Goal: Information Seeking & Learning: Learn about a topic

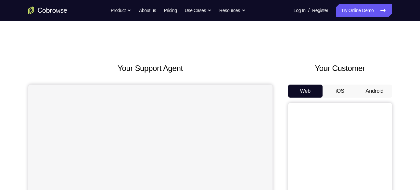
click at [372, 89] on button "Android" at bounding box center [374, 90] width 35 height 13
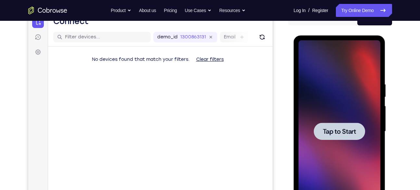
scroll to position [72, 0]
click at [359, 93] on div at bounding box center [339, 131] width 82 height 182
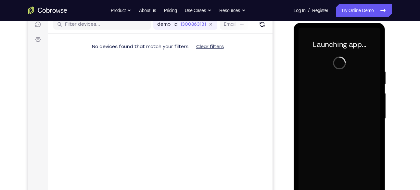
scroll to position [108, 0]
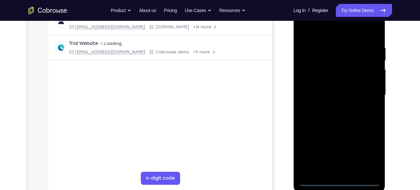
click at [340, 181] on div at bounding box center [339, 95] width 82 height 182
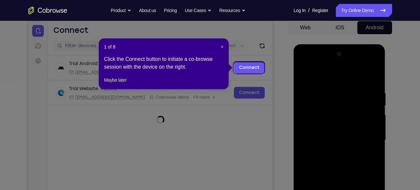
scroll to position [63, 0]
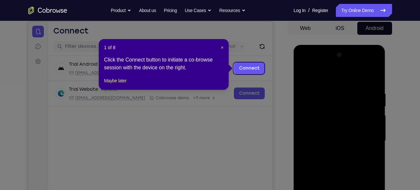
click at [227, 48] on div "1 of 8 × Click the Connect button to initiate a co-browse session with the devi…" at bounding box center [164, 64] width 130 height 51
drag, startPoint x: 223, startPoint y: 48, endPoint x: 351, endPoint y: 122, distance: 148.4
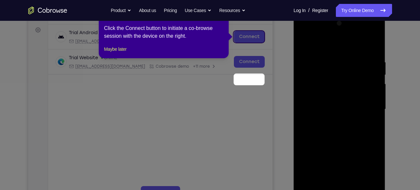
scroll to position [42, 0]
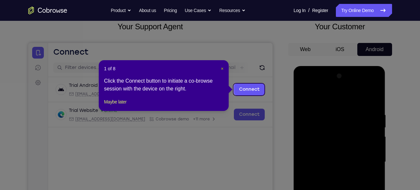
click at [221, 67] on span "×" at bounding box center [222, 68] width 3 height 5
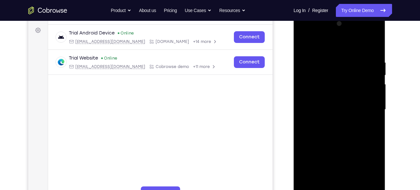
scroll to position [95, 0]
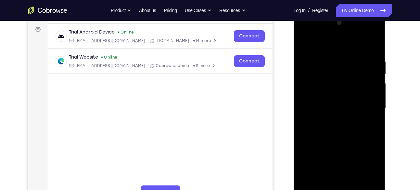
click at [367, 163] on div at bounding box center [339, 109] width 82 height 182
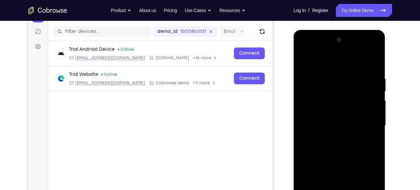
click at [305, 50] on div at bounding box center [339, 126] width 82 height 182
click at [370, 126] on div at bounding box center [339, 126] width 82 height 182
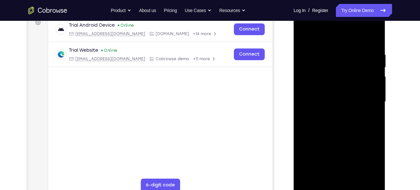
scroll to position [102, 0]
click at [333, 114] on div at bounding box center [339, 101] width 82 height 182
click at [344, 92] on div at bounding box center [339, 101] width 82 height 182
click at [336, 89] on div at bounding box center [339, 101] width 82 height 182
click at [344, 101] on div at bounding box center [339, 101] width 82 height 182
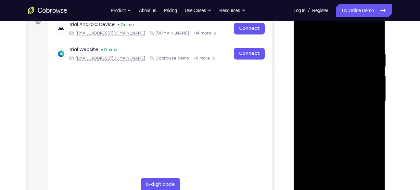
click at [341, 122] on div at bounding box center [339, 101] width 82 height 182
click at [338, 125] on div at bounding box center [339, 101] width 82 height 182
click at [344, 119] on div at bounding box center [339, 101] width 82 height 182
drag, startPoint x: 331, startPoint y: 41, endPoint x: 326, endPoint y: 29, distance: 13.8
click at [326, 29] on div at bounding box center [339, 101] width 82 height 182
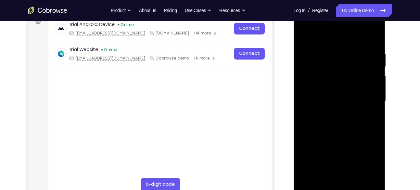
click at [329, 115] on div at bounding box center [339, 101] width 82 height 182
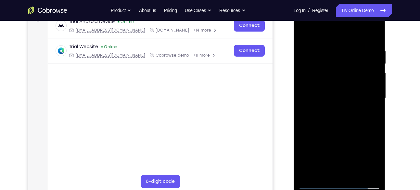
scroll to position [106, 0]
click at [340, 130] on div at bounding box center [339, 98] width 82 height 182
click at [377, 32] on div at bounding box center [339, 98] width 82 height 182
click at [304, 29] on div at bounding box center [339, 98] width 82 height 182
click at [354, 174] on div at bounding box center [339, 98] width 82 height 182
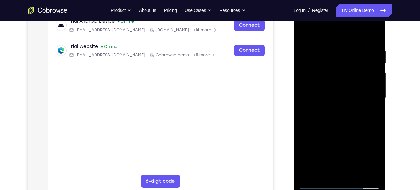
click at [335, 130] on div at bounding box center [339, 98] width 82 height 182
click at [304, 31] on div at bounding box center [339, 98] width 82 height 182
click at [326, 45] on div at bounding box center [339, 98] width 82 height 182
click at [371, 91] on div at bounding box center [339, 98] width 82 height 182
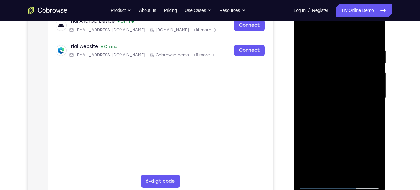
click at [369, 105] on div at bounding box center [339, 98] width 82 height 182
click at [372, 79] on div at bounding box center [339, 98] width 82 height 182
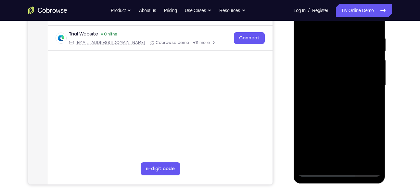
scroll to position [118, 0]
click at [372, 98] on div at bounding box center [339, 85] width 82 height 182
click at [339, 158] on div at bounding box center [339, 85] width 82 height 182
click at [376, 146] on div at bounding box center [339, 85] width 82 height 182
click at [325, 159] on div at bounding box center [339, 85] width 82 height 182
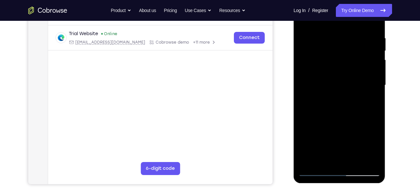
click at [340, 130] on div at bounding box center [339, 85] width 82 height 182
click at [341, 87] on div at bounding box center [339, 85] width 82 height 182
click at [352, 157] on div at bounding box center [339, 85] width 82 height 182
click at [369, 157] on div at bounding box center [339, 85] width 82 height 182
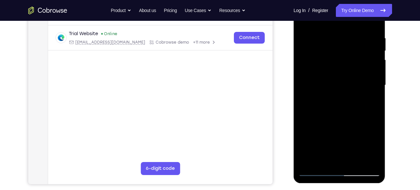
click at [372, 99] on div at bounding box center [339, 85] width 82 height 182
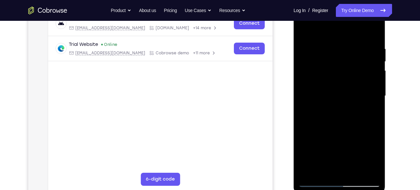
scroll to position [107, 0]
click at [371, 104] on div at bounding box center [339, 96] width 82 height 182
click at [372, 103] on div at bounding box center [339, 96] width 82 height 182
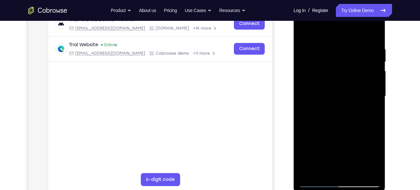
click at [372, 103] on div at bounding box center [339, 96] width 82 height 182
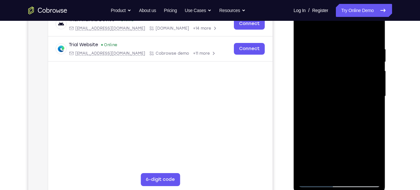
click at [372, 103] on div at bounding box center [339, 96] width 82 height 182
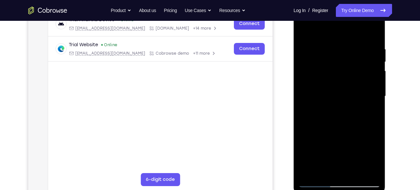
click at [372, 103] on div at bounding box center [339, 96] width 82 height 182
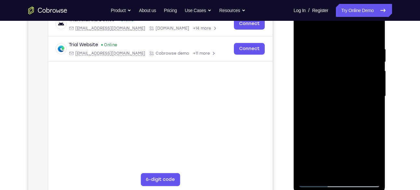
click at [372, 103] on div at bounding box center [339, 96] width 82 height 182
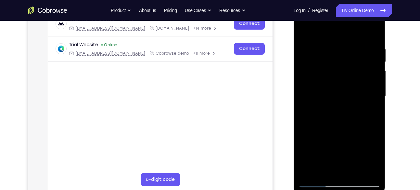
click at [307, 110] on div at bounding box center [339, 96] width 82 height 182
click at [365, 81] on div at bounding box center [339, 96] width 82 height 182
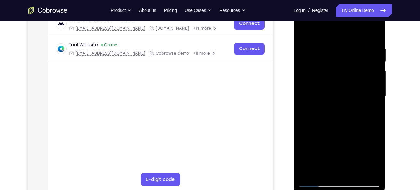
click at [370, 83] on div at bounding box center [339, 96] width 82 height 182
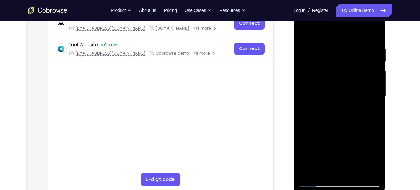
click at [372, 92] on div at bounding box center [339, 96] width 82 height 182
click at [372, 90] on div at bounding box center [339, 96] width 82 height 182
click at [377, 53] on div at bounding box center [339, 96] width 82 height 182
click at [374, 35] on div at bounding box center [339, 96] width 82 height 182
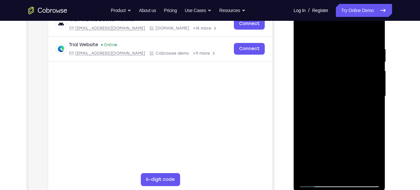
click at [349, 47] on div at bounding box center [339, 96] width 82 height 182
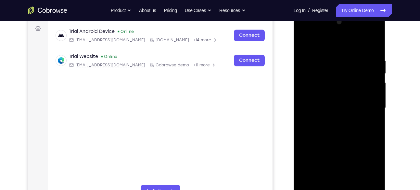
scroll to position [95, 0]
click at [372, 105] on div at bounding box center [339, 108] width 82 height 182
click at [367, 106] on div at bounding box center [339, 108] width 82 height 182
click at [370, 105] on div at bounding box center [339, 108] width 82 height 182
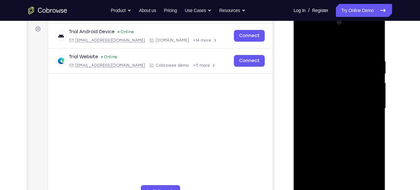
click at [370, 105] on div at bounding box center [339, 108] width 82 height 182
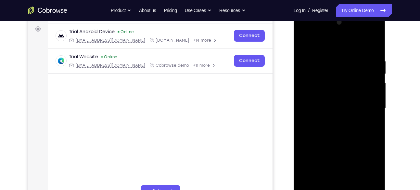
click at [370, 105] on div at bounding box center [339, 108] width 82 height 182
click at [372, 98] on div at bounding box center [339, 108] width 82 height 182
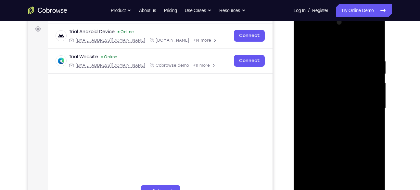
click at [372, 98] on div at bounding box center [339, 108] width 82 height 182
click at [302, 89] on div at bounding box center [339, 108] width 82 height 182
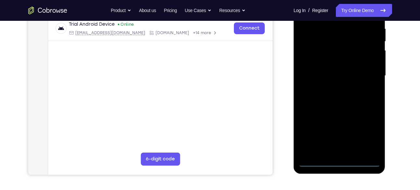
scroll to position [130, 0]
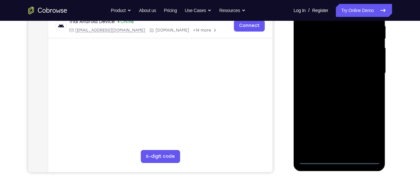
click at [341, 161] on div at bounding box center [339, 73] width 82 height 182
click at [369, 132] on div at bounding box center [339, 73] width 82 height 182
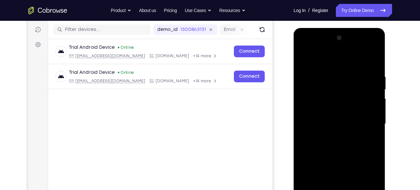
scroll to position [79, 0]
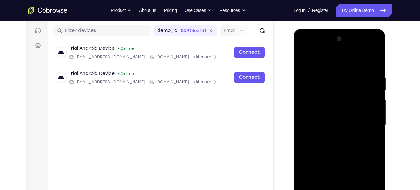
click at [305, 48] on div at bounding box center [339, 125] width 82 height 182
click at [363, 123] on div at bounding box center [339, 125] width 82 height 182
drag, startPoint x: 363, startPoint y: 123, endPoint x: 201, endPoint y: -43, distance: 232.1
click at [293, 29] on html "Online web based iOS Simulators and Android Emulators. Run iPhone, iPad, Mobile…" at bounding box center [339, 126] width 93 height 195
click at [329, 136] on div at bounding box center [339, 125] width 82 height 182
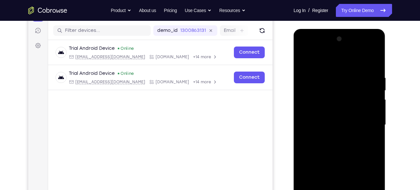
scroll to position [94, 0]
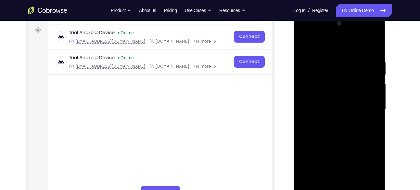
click at [336, 102] on div at bounding box center [339, 109] width 82 height 182
click at [332, 98] on div at bounding box center [339, 109] width 82 height 182
click at [331, 106] on div at bounding box center [339, 109] width 82 height 182
click at [336, 131] on div at bounding box center [339, 109] width 82 height 182
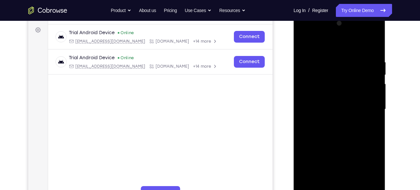
click at [336, 131] on div at bounding box center [339, 109] width 82 height 182
click at [331, 125] on div at bounding box center [339, 109] width 82 height 182
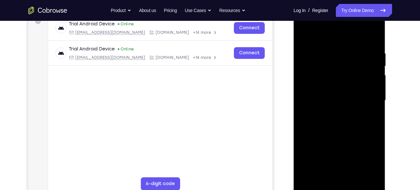
scroll to position [104, 0]
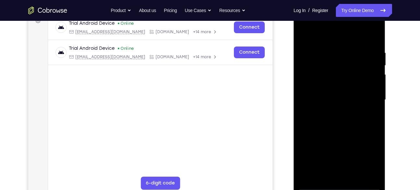
click at [353, 56] on div at bounding box center [339, 100] width 82 height 182
click at [352, 130] on div at bounding box center [339, 100] width 82 height 182
click at [351, 55] on div at bounding box center [339, 100] width 82 height 182
click at [365, 83] on div at bounding box center [339, 100] width 82 height 182
click at [365, 82] on div at bounding box center [339, 100] width 82 height 182
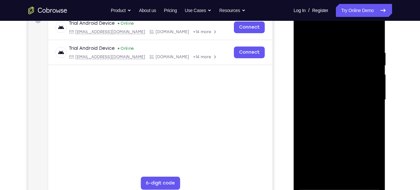
click at [365, 82] on div at bounding box center [339, 100] width 82 height 182
click at [367, 101] on div at bounding box center [339, 100] width 82 height 182
click at [369, 109] on div at bounding box center [339, 100] width 82 height 182
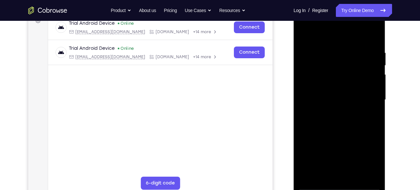
click at [369, 107] on div at bounding box center [339, 100] width 82 height 182
drag, startPoint x: 371, startPoint y: 108, endPoint x: 300, endPoint y: 117, distance: 72.3
click at [300, 117] on div at bounding box center [339, 100] width 82 height 182
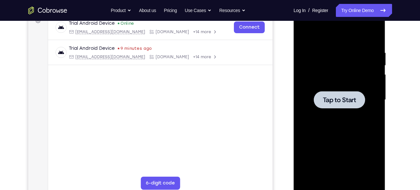
click at [356, 70] on div at bounding box center [339, 100] width 82 height 182
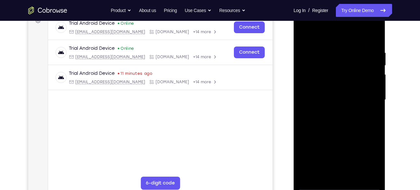
click at [339, 186] on div at bounding box center [339, 100] width 82 height 182
click at [368, 155] on div at bounding box center [339, 100] width 82 height 182
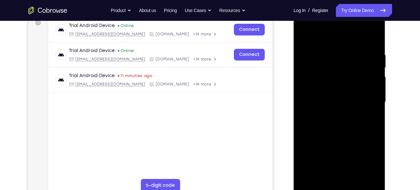
scroll to position [102, 0]
click at [304, 28] on div at bounding box center [339, 101] width 82 height 182
click at [368, 103] on div at bounding box center [339, 101] width 82 height 182
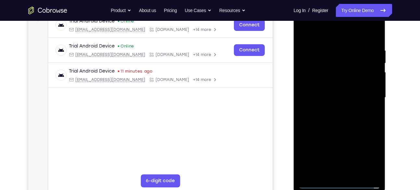
scroll to position [107, 0]
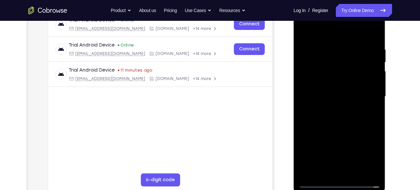
click at [329, 109] on div at bounding box center [339, 97] width 82 height 182
click at [339, 90] on div at bounding box center [339, 97] width 82 height 182
click at [334, 82] on div at bounding box center [339, 97] width 82 height 182
click at [370, 83] on div at bounding box center [339, 97] width 82 height 182
click at [352, 83] on div at bounding box center [339, 97] width 82 height 182
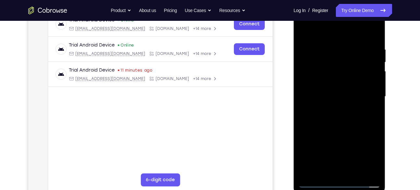
click at [352, 83] on div at bounding box center [339, 97] width 82 height 182
click at [351, 95] on div at bounding box center [339, 97] width 82 height 182
click at [338, 116] on div at bounding box center [339, 97] width 82 height 182
click at [327, 114] on div at bounding box center [339, 97] width 82 height 182
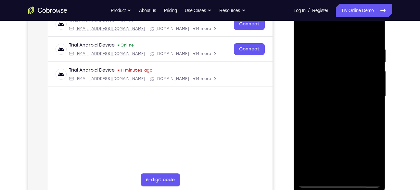
click at [329, 118] on div at bounding box center [339, 97] width 82 height 182
click at [337, 117] on div at bounding box center [339, 97] width 82 height 182
click at [351, 115] on div at bounding box center [339, 97] width 82 height 182
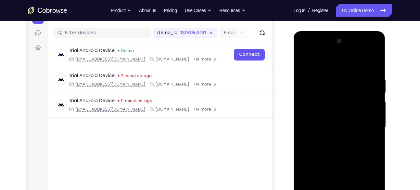
scroll to position [76, 0]
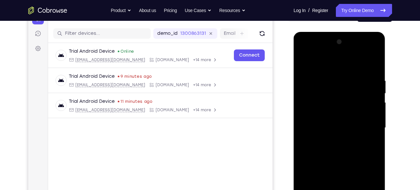
click at [340, 144] on div at bounding box center [339, 128] width 82 height 182
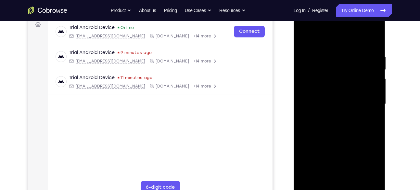
scroll to position [115, 0]
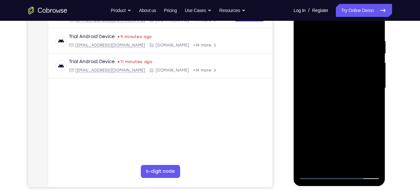
click at [342, 120] on div at bounding box center [339, 88] width 82 height 182
click at [356, 164] on div at bounding box center [339, 88] width 82 height 182
click at [344, 122] on div at bounding box center [339, 88] width 82 height 182
click at [353, 86] on div at bounding box center [339, 88] width 82 height 182
drag, startPoint x: 364, startPoint y: 71, endPoint x: 361, endPoint y: 117, distance: 45.8
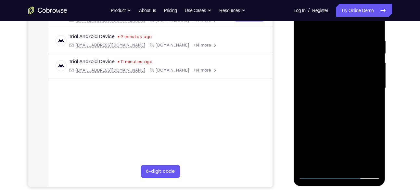
click at [361, 117] on div at bounding box center [339, 88] width 82 height 182
click at [305, 24] on div at bounding box center [339, 88] width 82 height 182
click at [351, 43] on div at bounding box center [339, 88] width 82 height 182
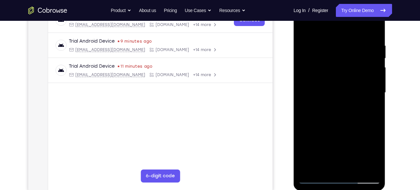
click at [371, 91] on div at bounding box center [339, 93] width 82 height 182
click at [371, 92] on div at bounding box center [339, 93] width 82 height 182
click at [312, 87] on div at bounding box center [339, 93] width 82 height 182
click at [368, 102] on div at bounding box center [339, 93] width 82 height 182
click at [369, 102] on div at bounding box center [339, 93] width 82 height 182
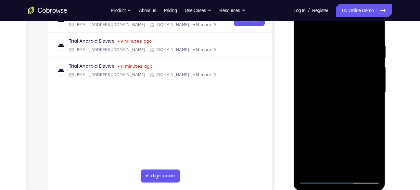
click at [369, 102] on div at bounding box center [339, 93] width 82 height 182
drag, startPoint x: 369, startPoint y: 100, endPoint x: 316, endPoint y: 101, distance: 53.6
click at [316, 101] on div at bounding box center [339, 93] width 82 height 182
click at [369, 87] on div at bounding box center [339, 93] width 82 height 182
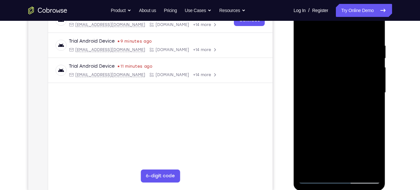
drag, startPoint x: 374, startPoint y: 88, endPoint x: 331, endPoint y: 89, distance: 43.2
click at [331, 89] on div at bounding box center [339, 93] width 82 height 182
click at [367, 76] on div at bounding box center [339, 93] width 82 height 182
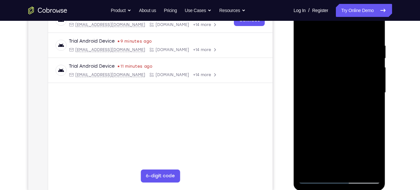
click at [367, 76] on div at bounding box center [339, 93] width 82 height 182
click at [344, 112] on div at bounding box center [339, 93] width 82 height 182
click at [306, 70] on div at bounding box center [339, 93] width 82 height 182
click at [363, 81] on div at bounding box center [339, 93] width 82 height 182
drag, startPoint x: 370, startPoint y: 88, endPoint x: 317, endPoint y: 88, distance: 52.3
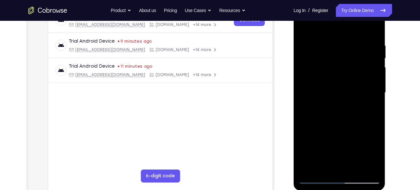
click at [317, 88] on div at bounding box center [339, 93] width 82 height 182
click at [371, 75] on div at bounding box center [339, 93] width 82 height 182
click at [370, 74] on div at bounding box center [339, 93] width 82 height 182
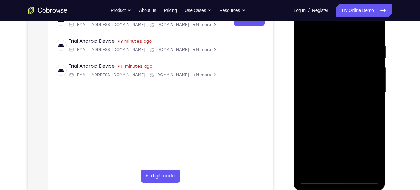
click at [313, 84] on div at bounding box center [339, 93] width 82 height 182
click at [311, 72] on div at bounding box center [339, 93] width 82 height 182
click at [366, 64] on div at bounding box center [339, 93] width 82 height 182
click at [365, 63] on div at bounding box center [339, 93] width 82 height 182
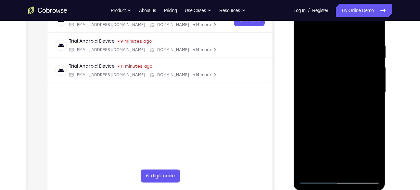
click at [367, 59] on div at bounding box center [339, 93] width 82 height 182
drag, startPoint x: 372, startPoint y: 71, endPoint x: 332, endPoint y: 74, distance: 39.7
click at [332, 74] on div at bounding box center [339, 93] width 82 height 182
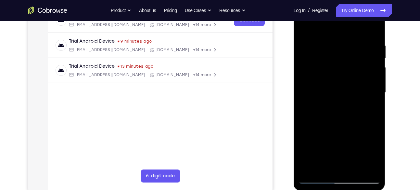
click at [365, 80] on div at bounding box center [339, 93] width 82 height 182
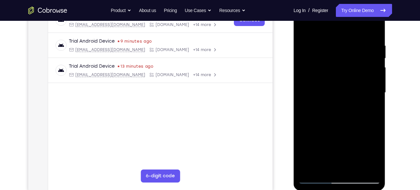
click at [363, 65] on div at bounding box center [339, 93] width 82 height 182
click at [375, 27] on div at bounding box center [339, 93] width 82 height 182
click at [374, 173] on div at bounding box center [339, 93] width 82 height 182
click at [308, 168] on div at bounding box center [339, 93] width 82 height 182
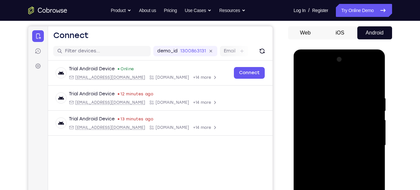
scroll to position [56, 0]
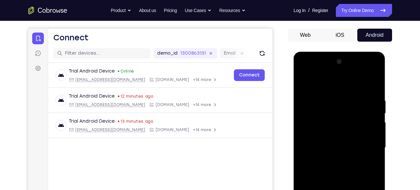
drag, startPoint x: 339, startPoint y: 115, endPoint x: 302, endPoint y: 179, distance: 74.1
click at [302, 179] on div at bounding box center [339, 147] width 82 height 182
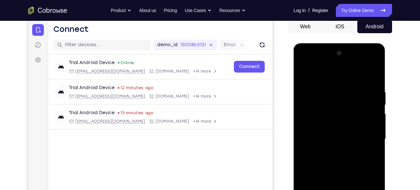
scroll to position [65, 0]
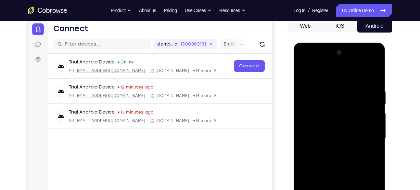
click at [350, 93] on div at bounding box center [339, 138] width 82 height 182
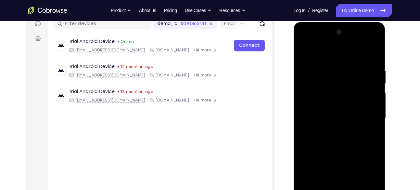
scroll to position [86, 0]
click at [371, 110] on div at bounding box center [339, 118] width 82 height 182
drag, startPoint x: 377, startPoint y: 112, endPoint x: 333, endPoint y: 121, distance: 45.5
click at [333, 121] on div at bounding box center [339, 118] width 82 height 182
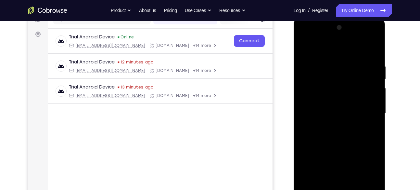
scroll to position [90, 0]
click at [366, 118] on div at bounding box center [339, 113] width 82 height 182
click at [372, 112] on div at bounding box center [339, 113] width 82 height 182
click at [372, 115] on div at bounding box center [339, 113] width 82 height 182
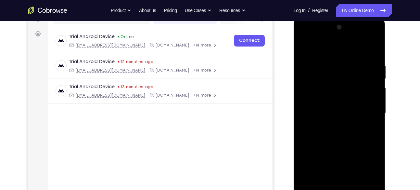
click at [372, 115] on div at bounding box center [339, 113] width 82 height 182
click at [372, 116] on div at bounding box center [339, 113] width 82 height 182
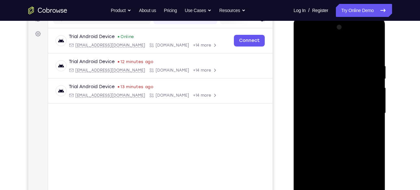
click at [372, 116] on div at bounding box center [339, 113] width 82 height 182
click at [373, 117] on div at bounding box center [339, 113] width 82 height 182
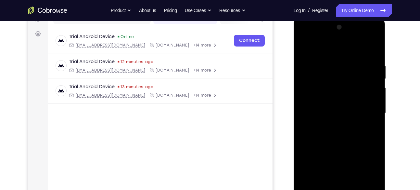
click at [373, 117] on div at bounding box center [339, 113] width 82 height 182
click at [369, 95] on div at bounding box center [339, 113] width 82 height 182
click at [371, 89] on div at bounding box center [339, 113] width 82 height 182
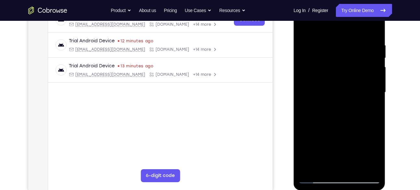
scroll to position [112, 0]
click at [371, 89] on div at bounding box center [339, 92] width 82 height 182
click at [370, 84] on div at bounding box center [339, 92] width 82 height 182
click at [364, 94] on div at bounding box center [339, 92] width 82 height 182
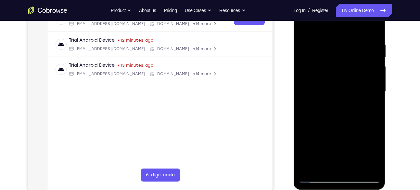
click at [370, 59] on div at bounding box center [339, 92] width 82 height 182
click at [371, 55] on div at bounding box center [339, 92] width 82 height 182
click at [371, 53] on div at bounding box center [339, 92] width 82 height 182
click at [367, 61] on div at bounding box center [339, 92] width 82 height 182
click at [369, 56] on div at bounding box center [339, 92] width 82 height 182
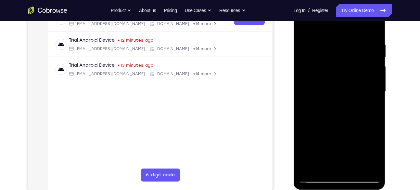
click at [369, 56] on div at bounding box center [339, 92] width 82 height 182
click at [376, 33] on div at bounding box center [339, 92] width 82 height 182
click at [332, 47] on div at bounding box center [339, 92] width 82 height 182
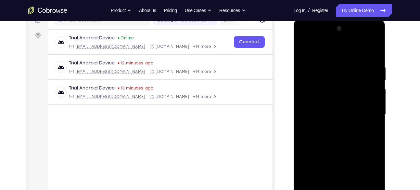
scroll to position [84, 0]
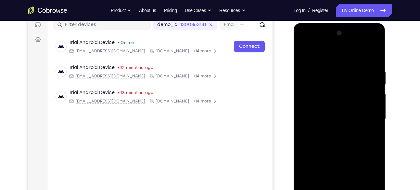
click at [373, 57] on div at bounding box center [339, 119] width 82 height 182
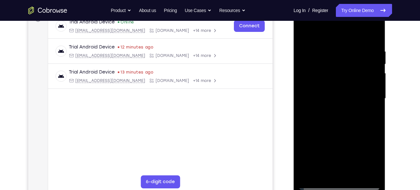
scroll to position [106, 0]
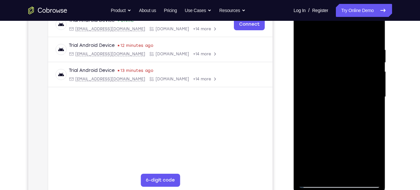
click at [354, 173] on div at bounding box center [339, 97] width 82 height 182
click at [308, 32] on div at bounding box center [339, 97] width 82 height 182
click at [332, 44] on div at bounding box center [339, 97] width 82 height 182
click at [370, 73] on div at bounding box center [339, 97] width 82 height 182
click at [370, 72] on div at bounding box center [339, 97] width 82 height 182
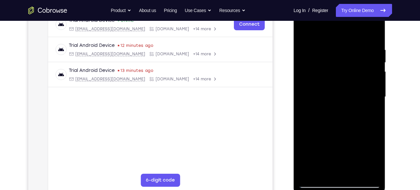
click at [370, 72] on div at bounding box center [339, 97] width 82 height 182
